Goal: Information Seeking & Learning: Check status

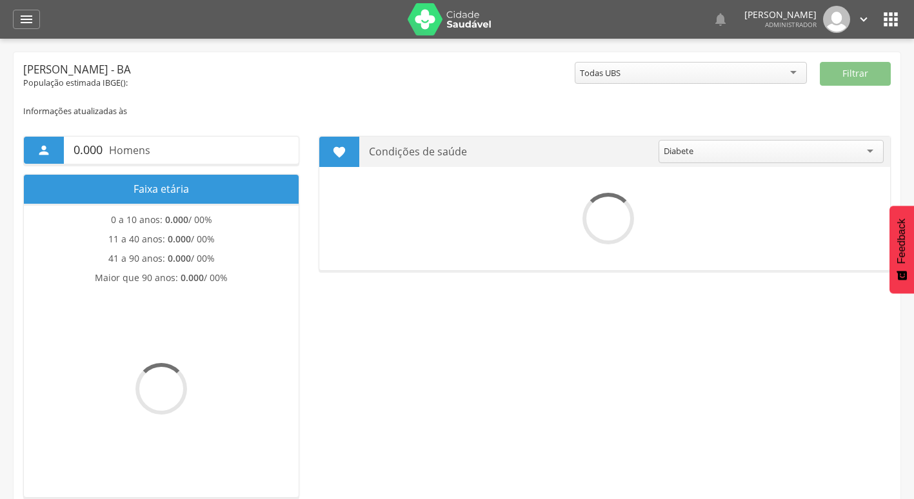
click at [891, 24] on icon "" at bounding box center [890, 19] width 21 height 21
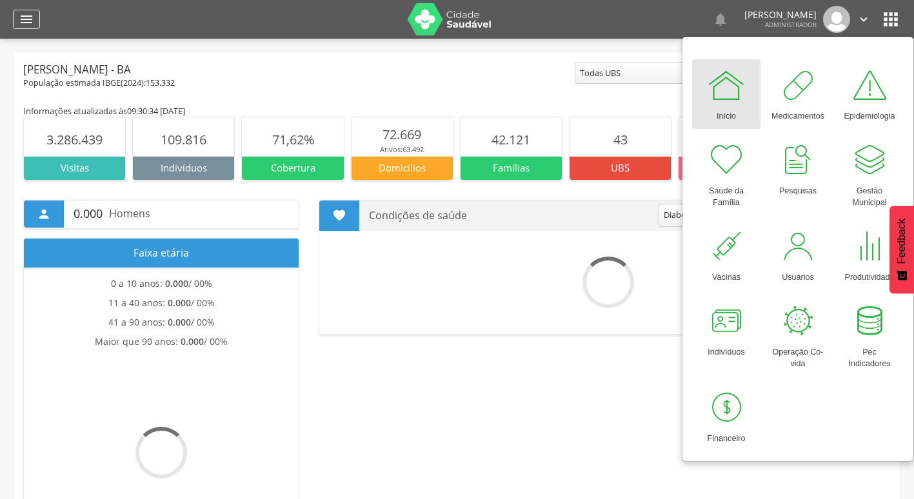
click at [24, 17] on icon "" at bounding box center [26, 19] width 15 height 15
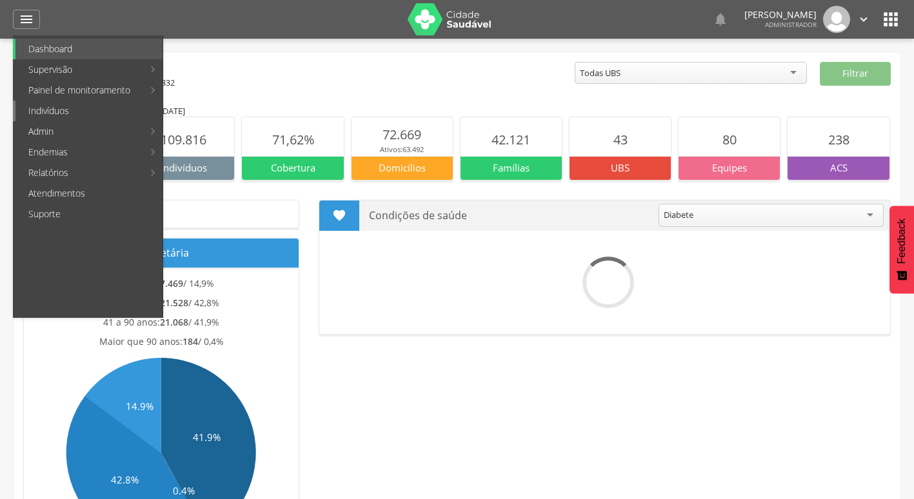
click at [95, 116] on link "Indivíduos" at bounding box center [88, 111] width 147 height 21
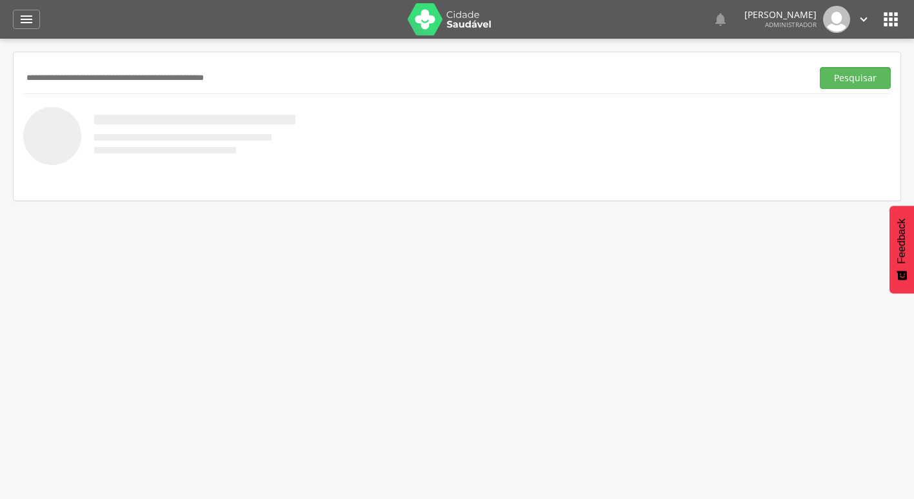
click at [193, 79] on input "text" at bounding box center [415, 78] width 784 height 22
click at [820, 67] on button "Pesquisar" at bounding box center [855, 78] width 71 height 22
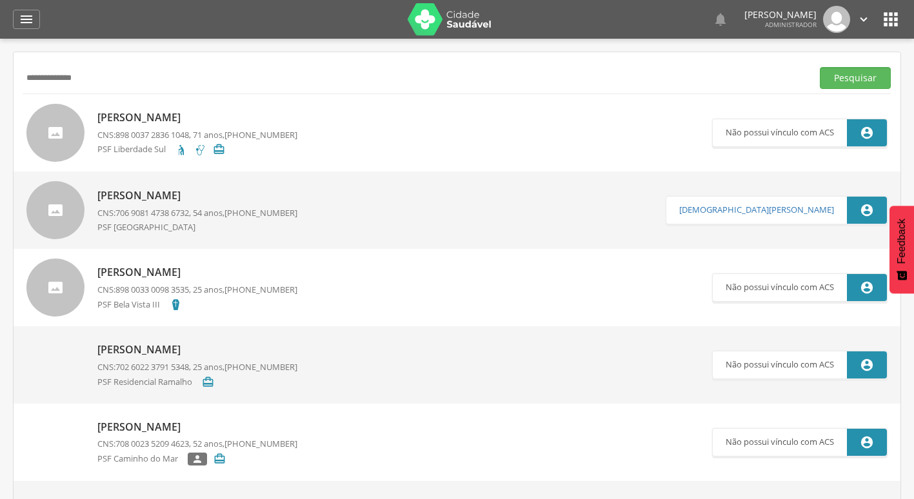
click at [263, 74] on input "**********" at bounding box center [415, 78] width 784 height 22
type input "**********"
click at [820, 67] on button "Pesquisar" at bounding box center [855, 78] width 71 height 22
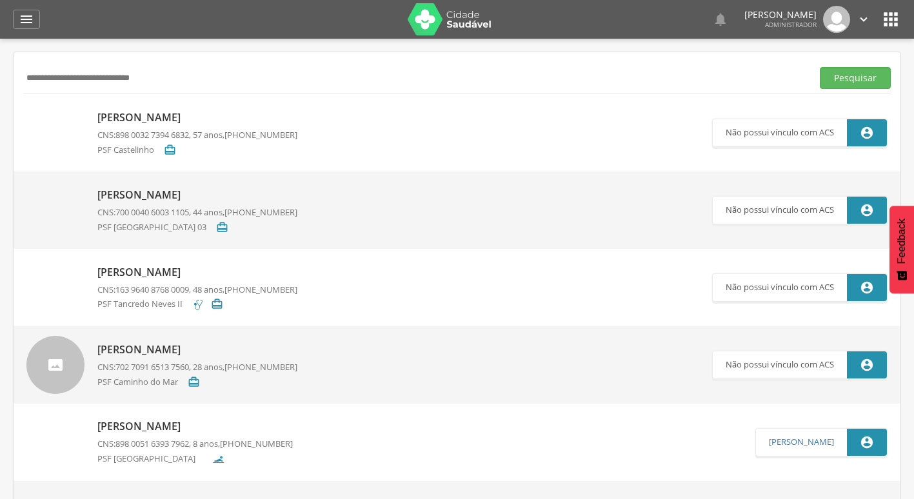
click at [206, 120] on p "Carlos Pereira de Oliveira Filho" at bounding box center [197, 117] width 200 height 15
type input "**********"
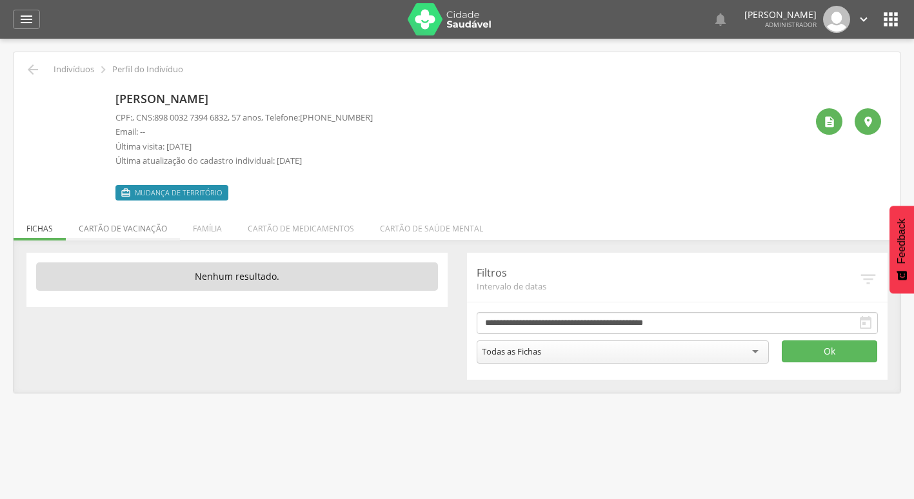
click at [143, 227] on li "Cartão de vacinação" at bounding box center [123, 225] width 114 height 30
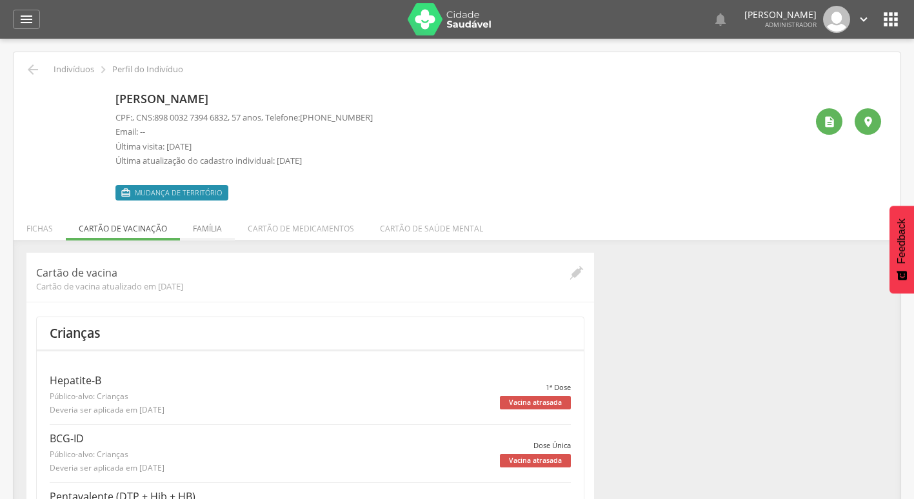
click at [201, 233] on li "Família" at bounding box center [207, 225] width 55 height 30
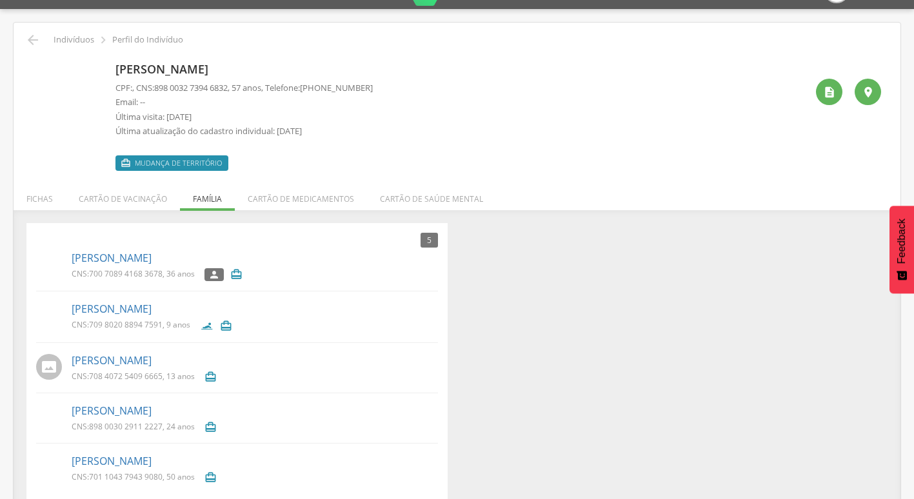
scroll to position [44, 0]
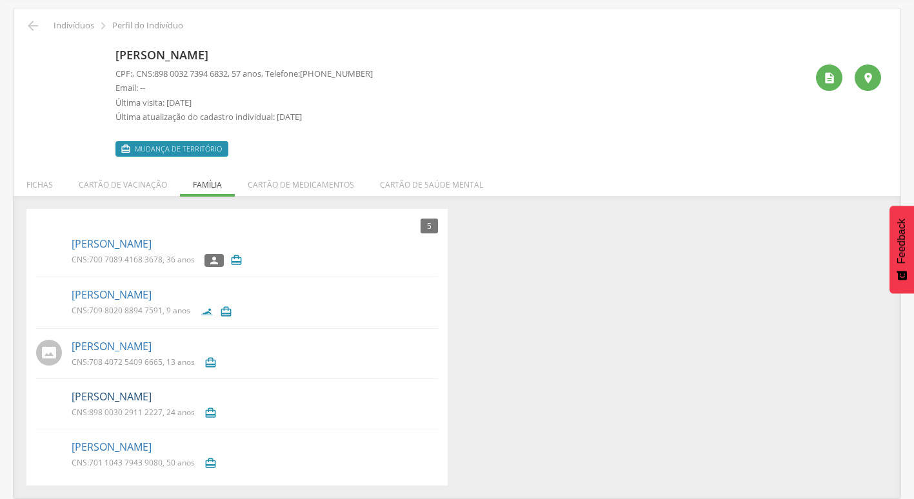
click at [152, 395] on link "[PERSON_NAME]" at bounding box center [112, 397] width 80 height 15
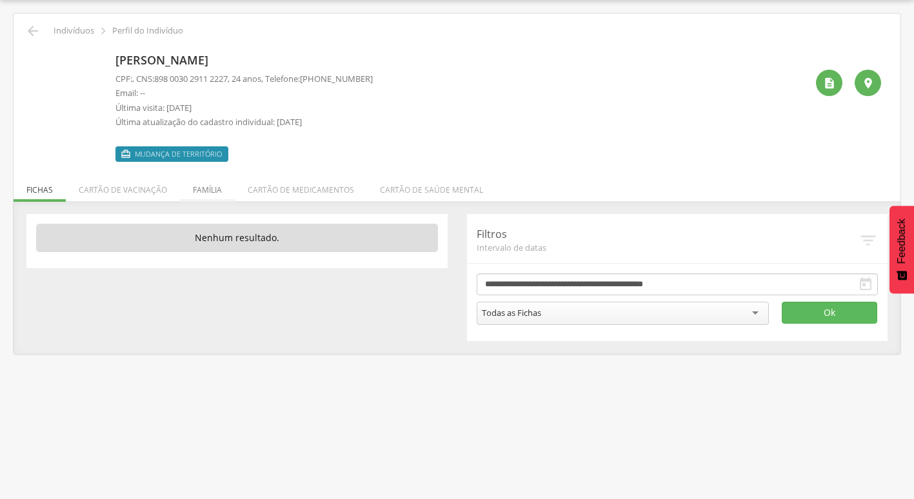
click at [208, 200] on li "Família" at bounding box center [207, 187] width 55 height 30
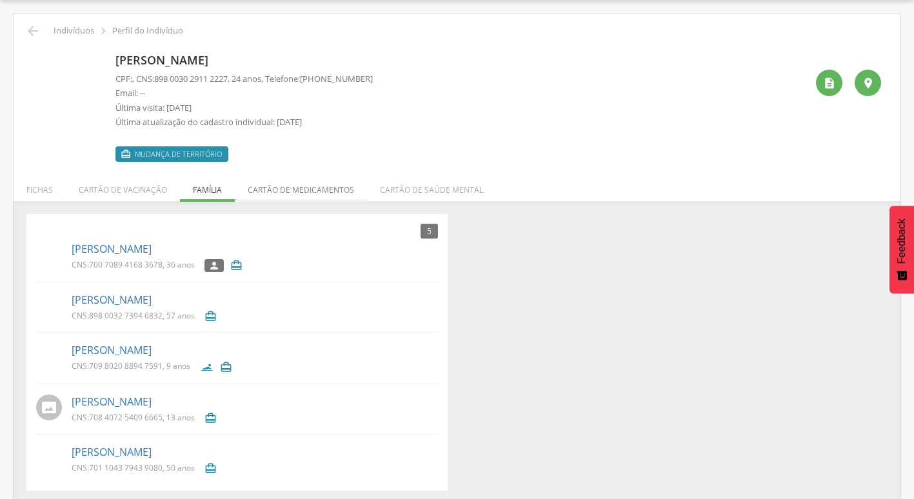
click at [330, 193] on li "Cartão de medicamentos" at bounding box center [301, 187] width 132 height 30
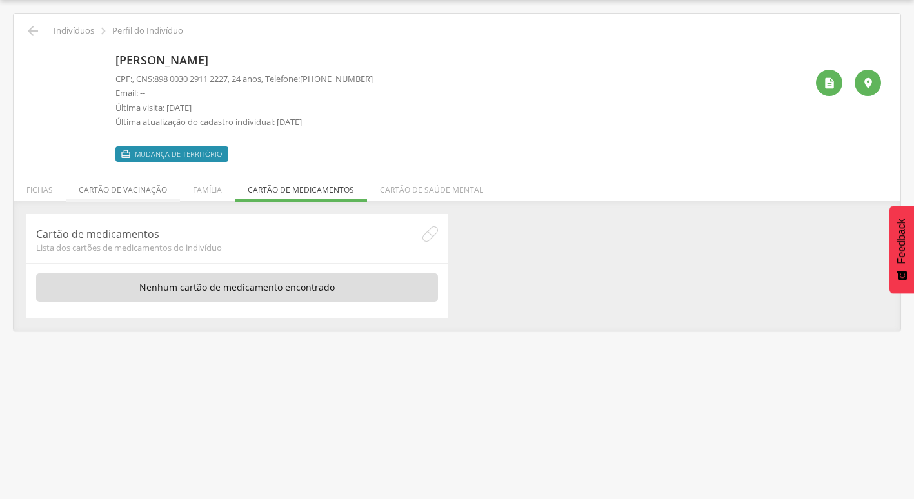
click at [96, 193] on li "Cartão de vacinação" at bounding box center [123, 187] width 114 height 30
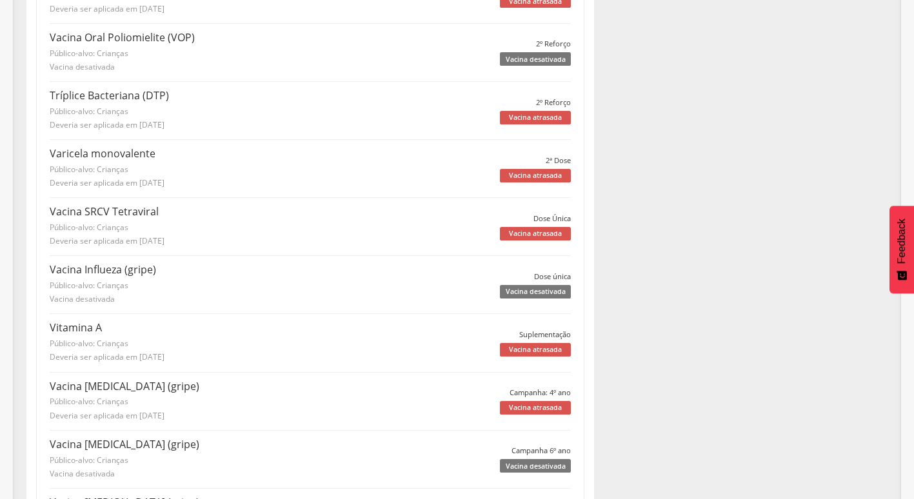
scroll to position [2296, 0]
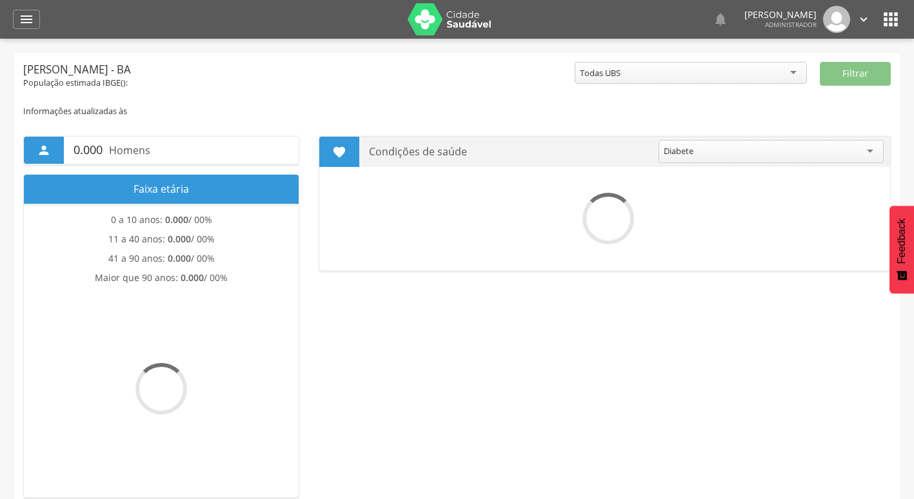
click at [904, 21] on header " Dashboard Supervisão Produtividade Mapa da cidade Mapa de cobertura Ranking A…" at bounding box center [457, 19] width 914 height 39
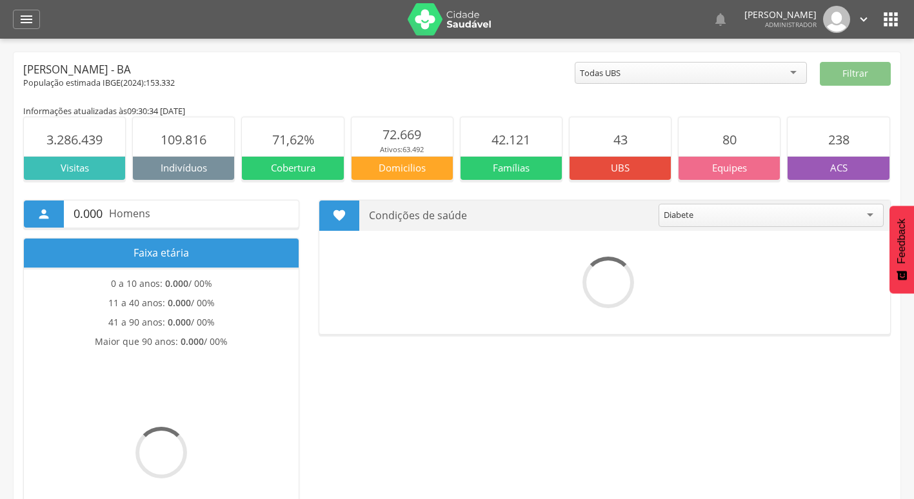
click at [898, 18] on icon "" at bounding box center [890, 19] width 21 height 21
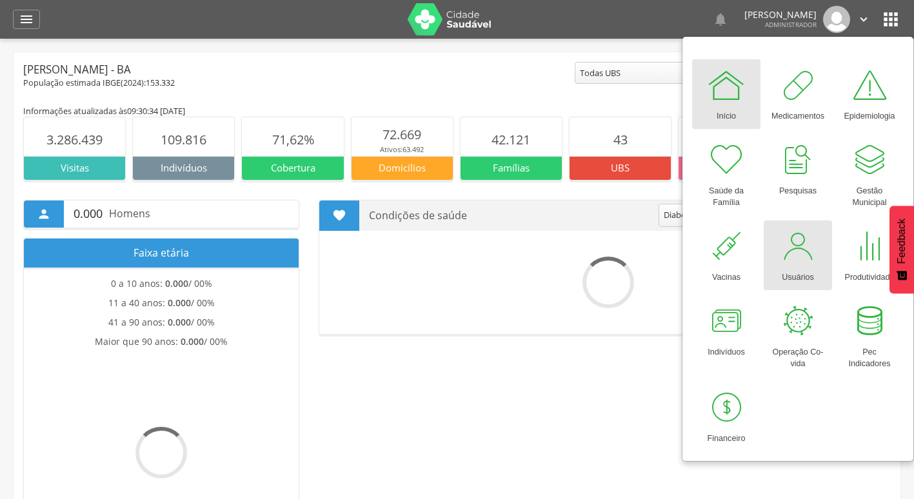
click at [798, 260] on div at bounding box center [797, 246] width 39 height 39
